Goal: Information Seeking & Learning: Learn about a topic

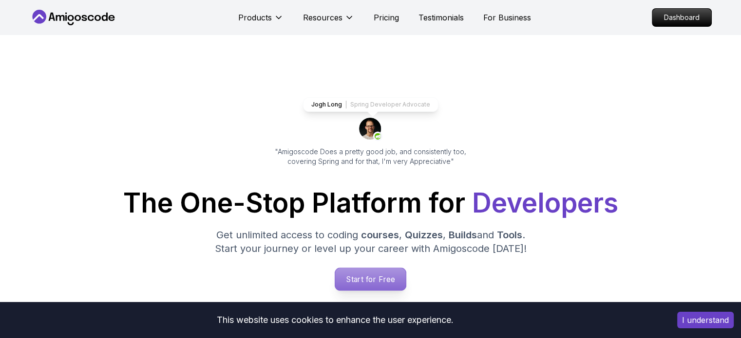
click at [369, 272] on p "Start for Free" at bounding box center [370, 279] width 71 height 22
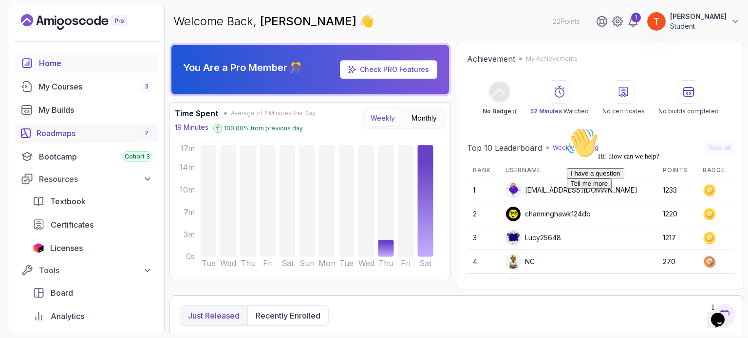
click at [74, 128] on div "Roadmaps 7" at bounding box center [95, 134] width 116 height 12
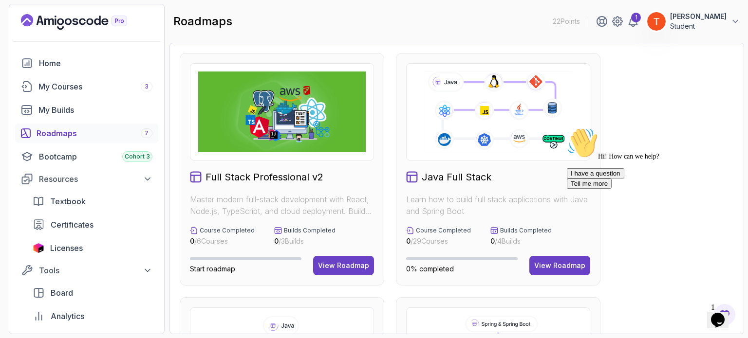
click at [571, 189] on div "I have a question Tell me more" at bounding box center [654, 178] width 175 height 20
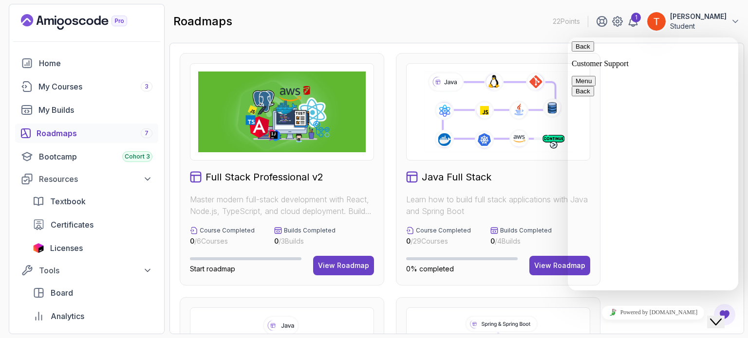
click at [579, 52] on button "Back" at bounding box center [583, 46] width 22 height 10
click at [717, 319] on icon "$i18n('chat', 'chat_widget')" at bounding box center [716, 322] width 12 height 7
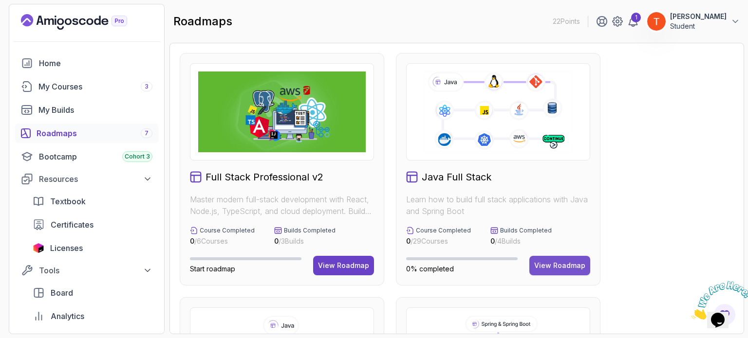
click at [571, 265] on div "View Roadmap" at bounding box center [559, 266] width 51 height 10
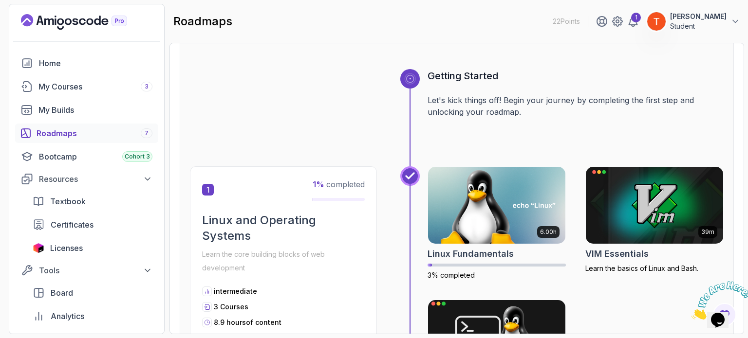
scroll to position [195, 0]
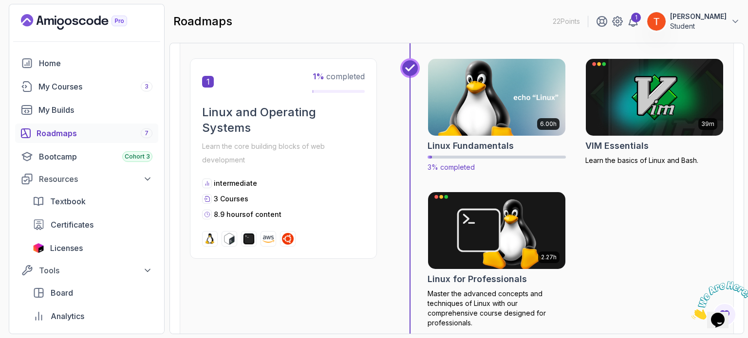
click at [499, 126] on img at bounding box center [497, 97] width 144 height 81
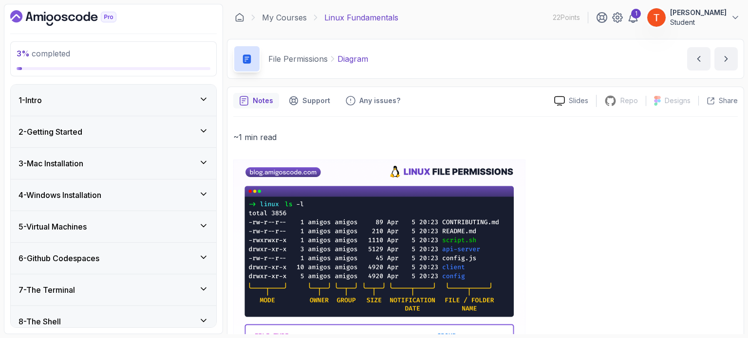
click at [101, 190] on h3 "4 - Windows Installation" at bounding box center [60, 195] width 83 height 12
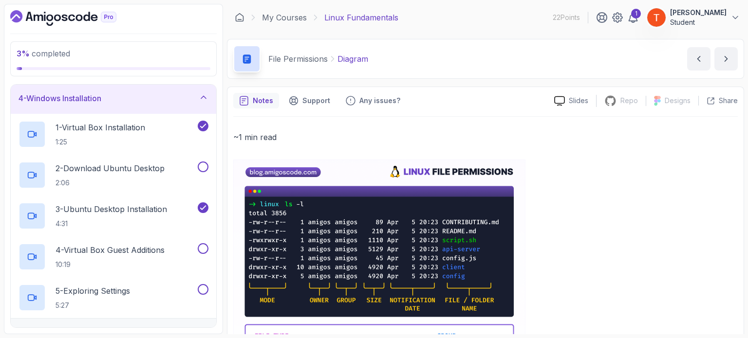
scroll to position [97, 0]
click at [115, 249] on p "4 - Virtual Box Guest Additions" at bounding box center [110, 250] width 109 height 12
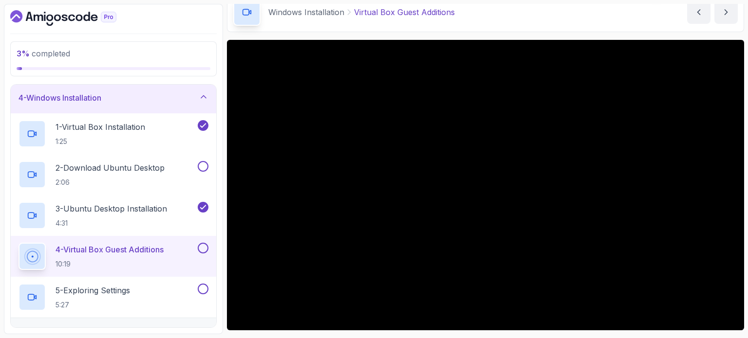
scroll to position [97, 0]
